Goal: Task Accomplishment & Management: Use online tool/utility

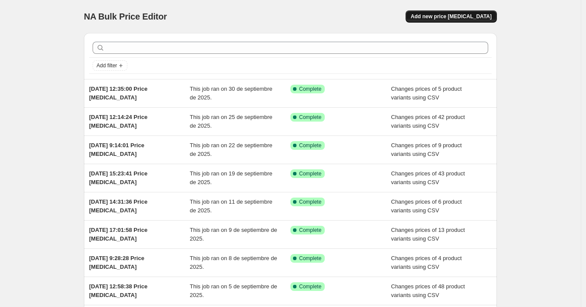
click at [449, 18] on span "Add new price [MEDICAL_DATA]" at bounding box center [451, 16] width 81 height 7
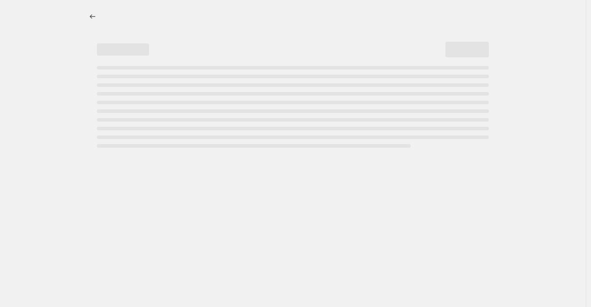
select select "percentage"
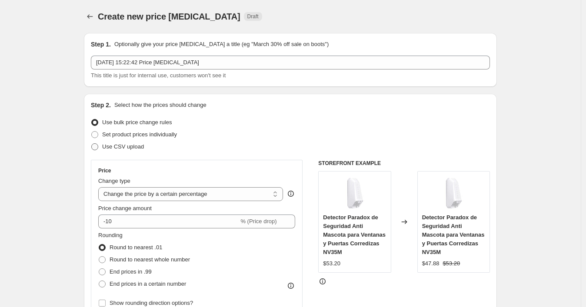
click at [144, 148] on span "Use CSV upload" at bounding box center [123, 146] width 42 height 7
click at [92, 144] on input "Use CSV upload" at bounding box center [91, 143] width 0 height 0
radio input "true"
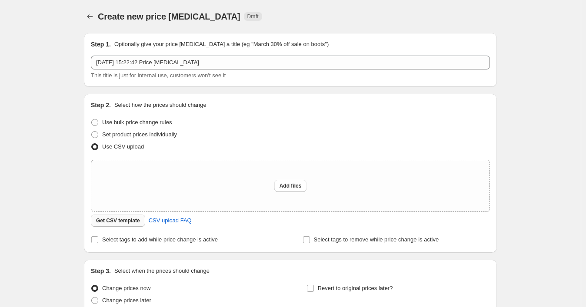
click at [116, 222] on span "Get CSV template" at bounding box center [118, 220] width 44 height 7
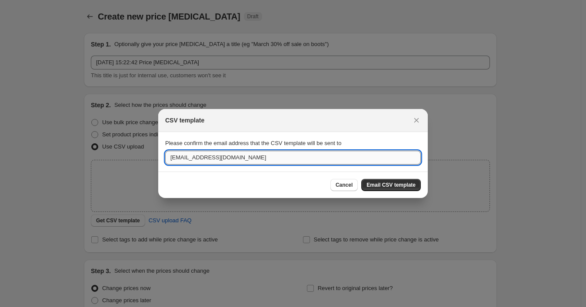
click at [225, 157] on input "[EMAIL_ADDRESS][DOMAIN_NAME]" at bounding box center [293, 158] width 256 height 14
paste input "wshopify738"
type input "[EMAIL_ADDRESS][DOMAIN_NAME]"
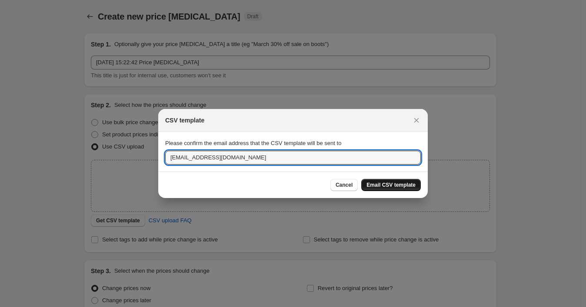
click at [370, 186] on span "Email CSV template" at bounding box center [390, 185] width 49 height 7
